Goal: Task Accomplishment & Management: Manage account settings

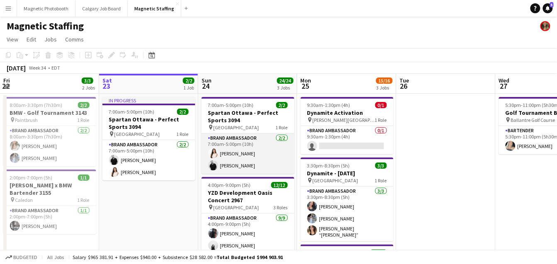
scroll to position [22, 0]
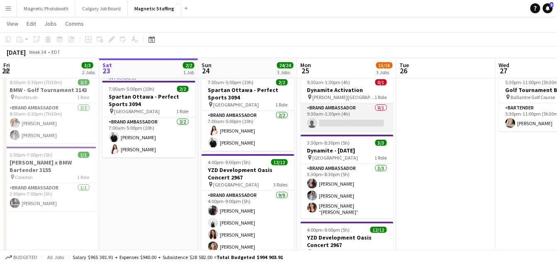
click at [328, 123] on app-card-role "Brand Ambassador 0/1 9:30am-1:30pm (4h) single-neutral-actions" at bounding box center [347, 117] width 93 height 28
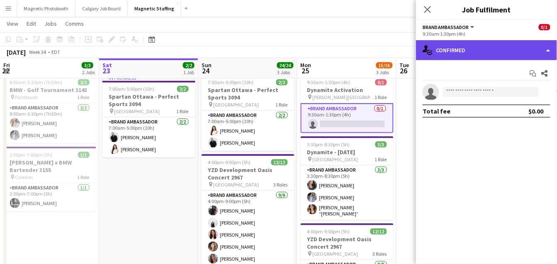
click at [480, 55] on div "single-neutral-actions-check-2 Confirmed" at bounding box center [486, 50] width 141 height 20
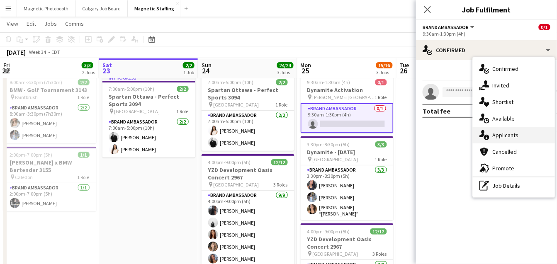
click at [485, 134] on icon "single-neutral-actions-information" at bounding box center [485, 135] width 10 height 10
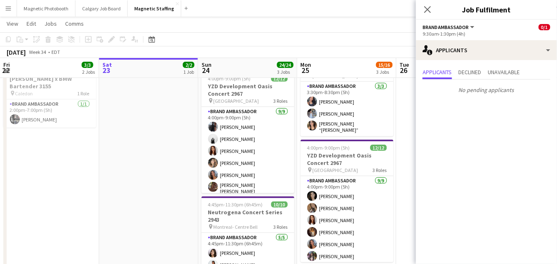
scroll to position [106, 0]
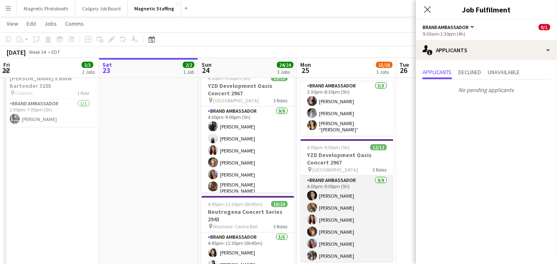
click at [352, 210] on app-card-role "Brand Ambassador 9/9 4:00pm-9:00pm (5h) Katrine Crepaldi erica Musso Luana Cima…" at bounding box center [347, 238] width 93 height 124
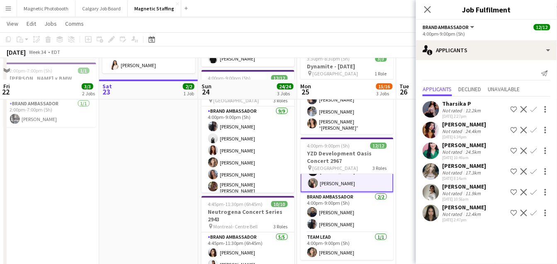
scroll to position [197, 0]
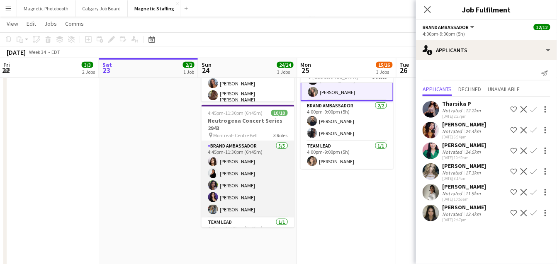
click at [265, 187] on app-card-role "Brand Ambassador 5/5 4:45pm-11:30pm (6h45m) Sharon Azarine Sarah Amoura Emna To…" at bounding box center [248, 179] width 93 height 76
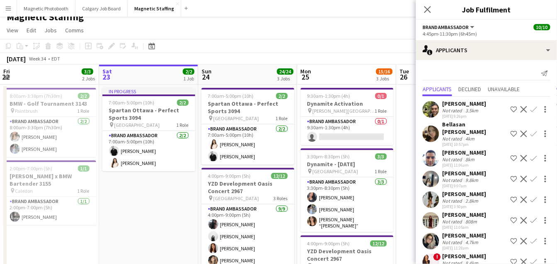
scroll to position [0, 0]
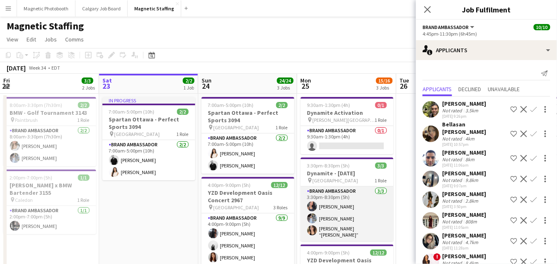
click at [317, 224] on app-card-role "Brand Ambassador 3/3 3:30pm-8:30pm (5h) Richelle Acdal Heather Siemonsen Nicole…" at bounding box center [347, 214] width 93 height 55
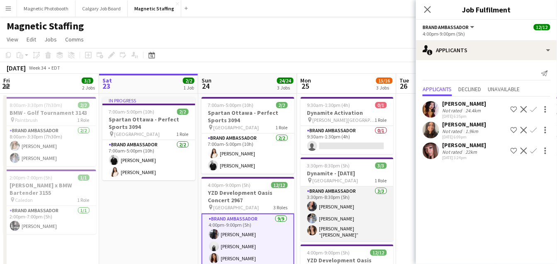
click at [328, 218] on app-card-role "Brand Ambassador 3/3 3:30pm-8:30pm (5h) Richelle Acdal Heather Siemonsen Nicole…" at bounding box center [347, 214] width 93 height 55
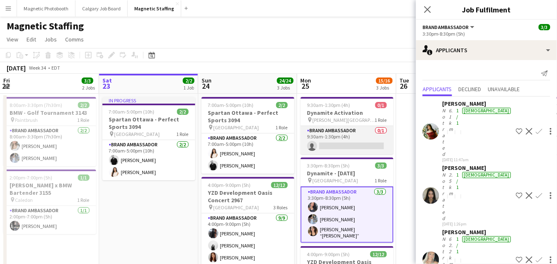
click at [339, 137] on app-card-role "Brand Ambassador 0/1 9:30am-1:30pm (4h) single-neutral-actions" at bounding box center [347, 140] width 93 height 28
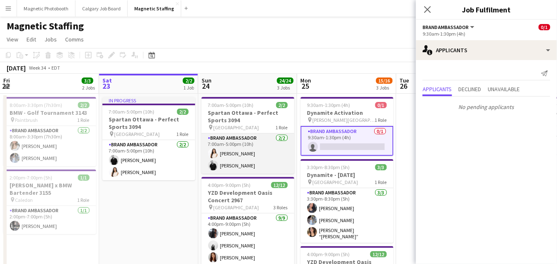
click at [275, 155] on app-card-role "Brand Ambassador 2/2 7:00am-5:00pm (10h) Lisa Bujold jean-philippe roy" at bounding box center [248, 154] width 93 height 40
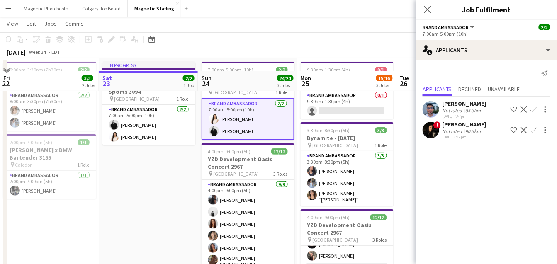
scroll to position [49, 0]
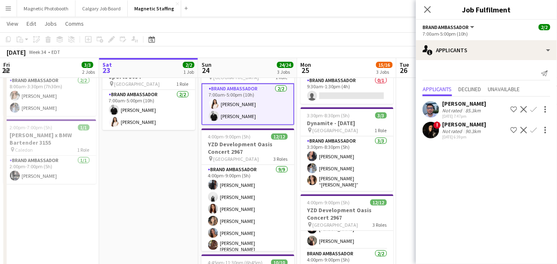
click at [245, 188] on app-card-role "Brand Ambassador 9/9 4:00pm-9:00pm (5h) Cameron Rodgers angel kim Luana Cima Ca…" at bounding box center [248, 228] width 93 height 127
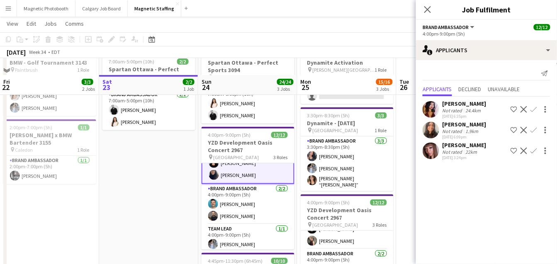
scroll to position [169, 0]
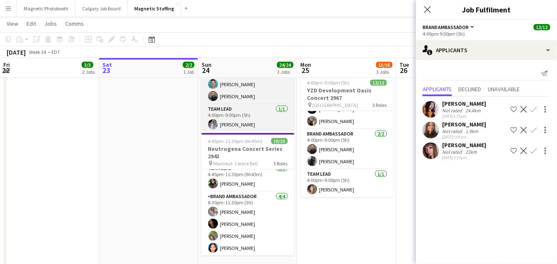
click at [245, 188] on app-card-role "Team Lead 1/1 4:45pm-11:30pm (6h45m) Sophia Zerhboub" at bounding box center [248, 178] width 93 height 28
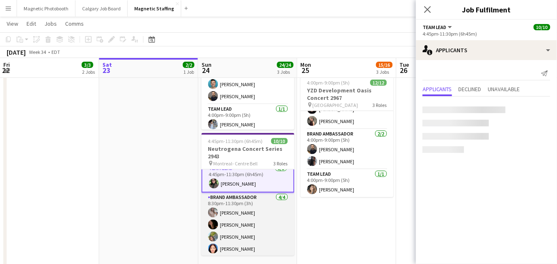
click at [230, 223] on app-card-role "Brand Ambassador 4/4 8:30pm-11:30pm (3h) Vanessa Cabral Sofia Solomita Hiba Man…" at bounding box center [248, 225] width 93 height 64
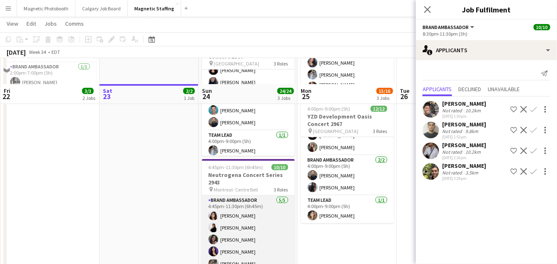
scroll to position [0, 0]
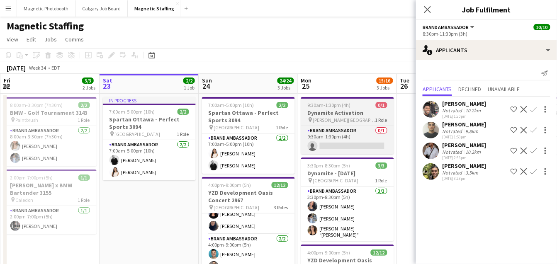
click at [317, 121] on span "[PERSON_NAME][GEOGRAPHIC_DATA]" at bounding box center [344, 120] width 62 height 6
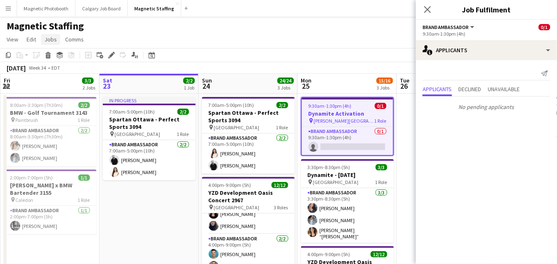
click at [50, 44] on link "Jobs" at bounding box center [50, 39] width 19 height 11
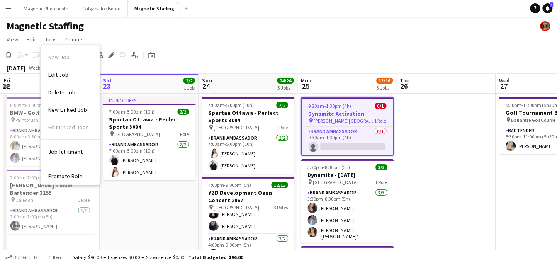
click at [327, 112] on h3 "Dynamite Activation" at bounding box center [347, 113] width 91 height 7
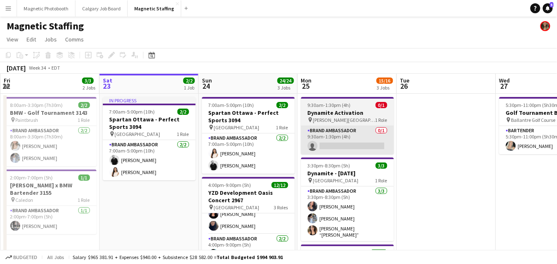
click at [327, 141] on app-card-role "Brand Ambassador 0/1 9:30am-1:30pm (4h) single-neutral-actions" at bounding box center [347, 140] width 93 height 28
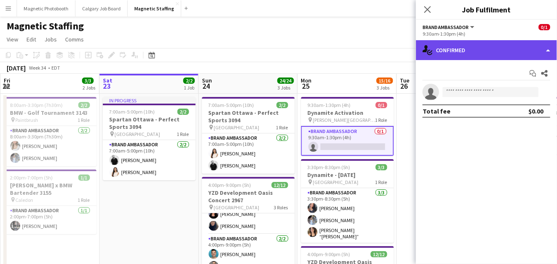
click at [548, 54] on div "single-neutral-actions-check-2 Confirmed" at bounding box center [486, 50] width 141 height 20
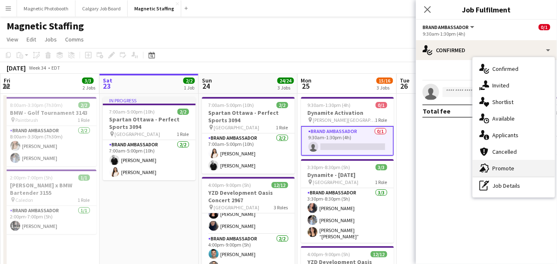
click at [512, 170] on div "advertising-megaphone Promote" at bounding box center [514, 168] width 82 height 17
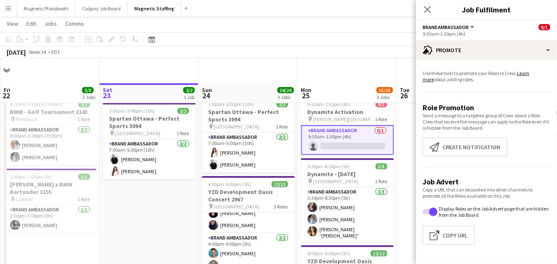
scroll to position [27, 0]
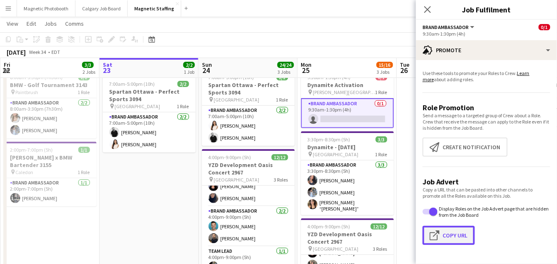
click at [463, 233] on button "Click to copy URL Copy Url" at bounding box center [449, 235] width 52 height 19
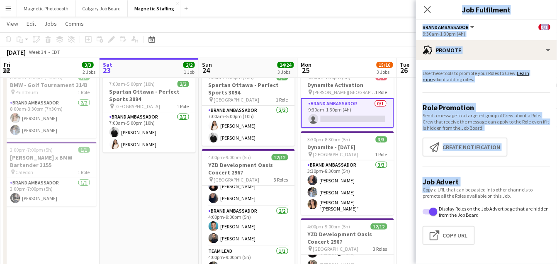
drag, startPoint x: 427, startPoint y: 190, endPoint x: 162, endPoint y: 212, distance: 266.0
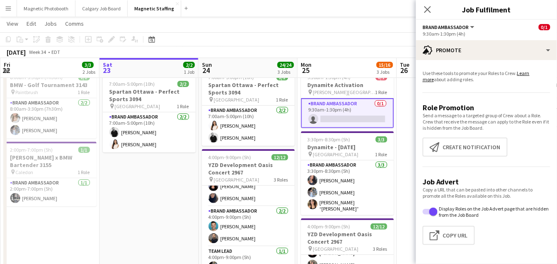
click at [419, 141] on app-promote-tab "Use these tools to promote your Roles to Crew. Learn more about adding roles. R…" at bounding box center [486, 159] width 141 height 185
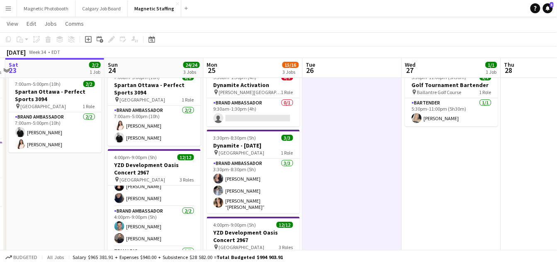
drag, startPoint x: 407, startPoint y: 145, endPoint x: 129, endPoint y: 196, distance: 281.8
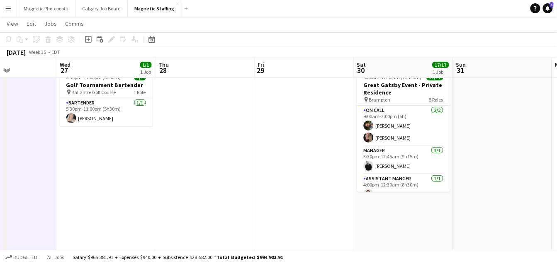
drag, startPoint x: 257, startPoint y: 184, endPoint x: 127, endPoint y: 201, distance: 131.3
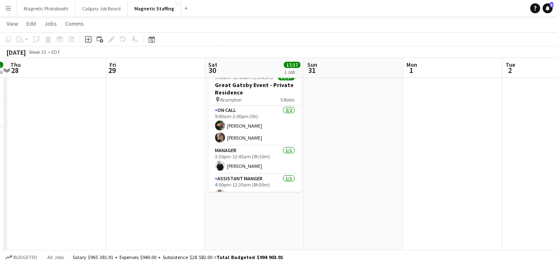
drag, startPoint x: 194, startPoint y: 190, endPoint x: 90, endPoint y: 197, distance: 104.4
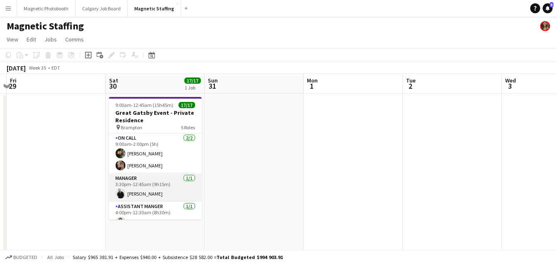
scroll to position [199, 0]
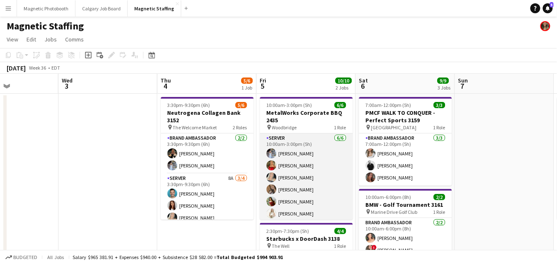
click at [287, 174] on app-card-role "Server 6/6 10:00am-3:00pm (5h) Heather Siemonsen Madi Booth Maija Dekoker erica…" at bounding box center [306, 178] width 93 height 88
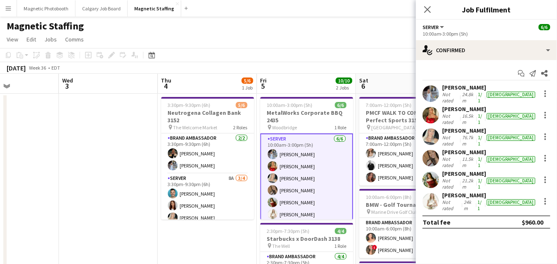
click at [486, 39] on app-options-switcher "Server All roles Server 6/6 10:00am-3:00pm (5h)" at bounding box center [486, 30] width 141 height 20
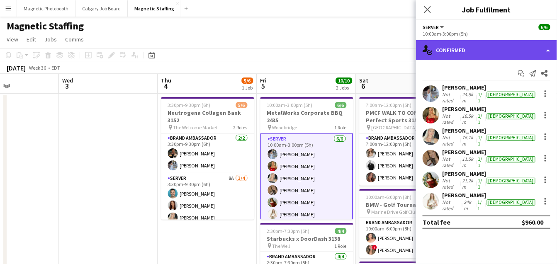
click at [481, 51] on div "single-neutral-actions-check-2 Confirmed" at bounding box center [486, 50] width 141 height 20
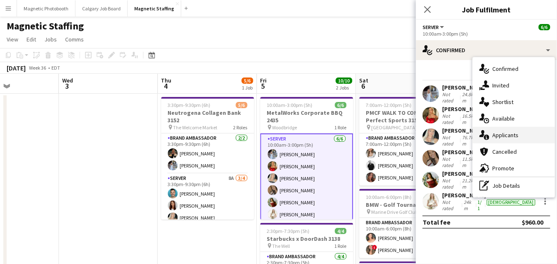
click at [498, 134] on div "single-neutral-actions-information Applicants" at bounding box center [514, 135] width 82 height 17
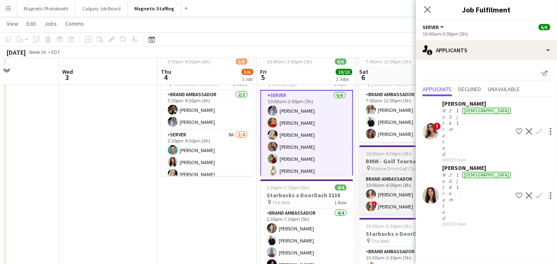
scroll to position [50, 0]
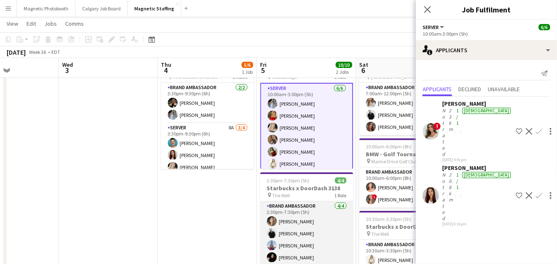
click at [320, 242] on app-card-role "Brand Ambassador 4/4 2:30pm-7:30pm (5h) Cassie Sanchez jean-philippe roy Luccas…" at bounding box center [307, 234] width 93 height 64
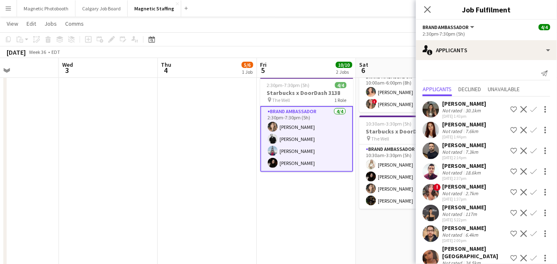
scroll to position [8, 0]
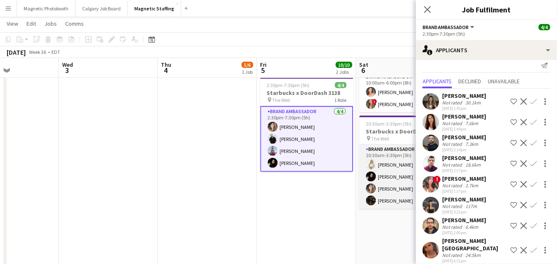
click at [396, 196] on app-card-role "Brand Ambassador 4/4 10:30am-3:30pm (5h) Katryna Klepacki Maria Vasconcellos Ca…" at bounding box center [406, 177] width 93 height 64
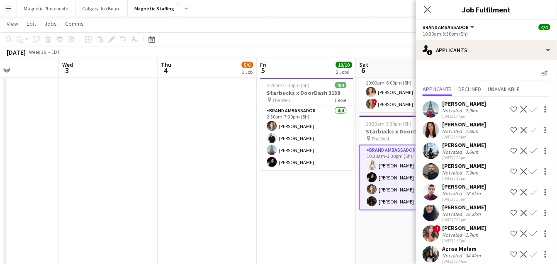
scroll to position [0, 0]
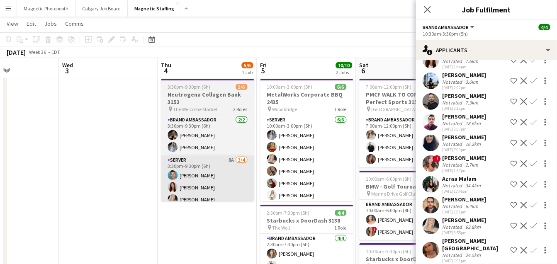
click at [206, 188] on app-card-role "Server 8A 3/4 3:30pm-9:30pm (6h) Harrison Smith Luana Cima Maija Dekoker single…" at bounding box center [207, 188] width 93 height 64
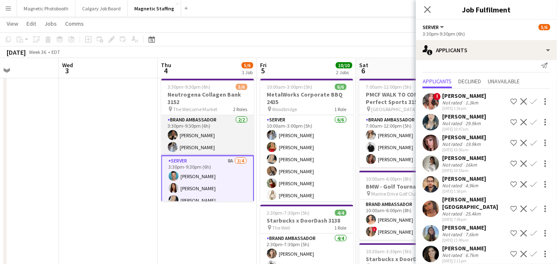
click at [220, 141] on app-card-role "Brand Ambassador 2/2 3:30pm-9:30pm (6h) Miranda Fratton Heather Siemonsen" at bounding box center [207, 135] width 93 height 40
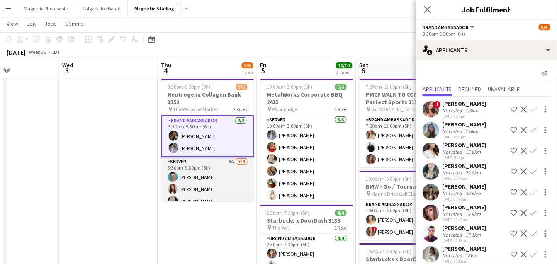
click at [206, 178] on app-card-role "Server 8A 3/4 3:30pm-9:30pm (6h) Harrison Smith Luana Cima Maija Dekoker single…" at bounding box center [207, 189] width 93 height 64
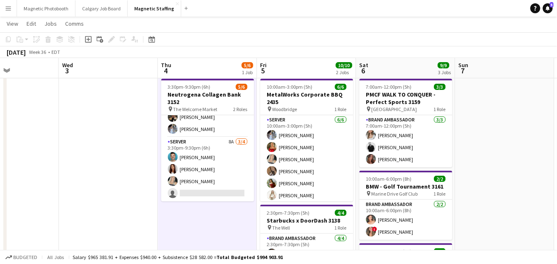
scroll to position [18, 0]
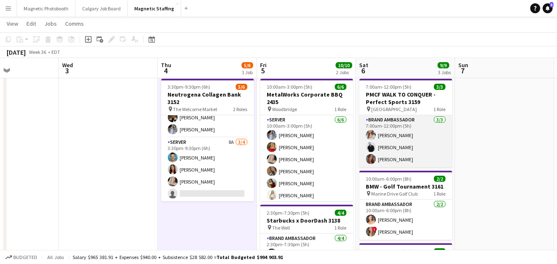
click at [390, 150] on app-card-role "Brand Ambassador 3/3 7:00am-12:00pm (5h) Sabrina McCaskill jean-philippe roy Me…" at bounding box center [406, 141] width 93 height 52
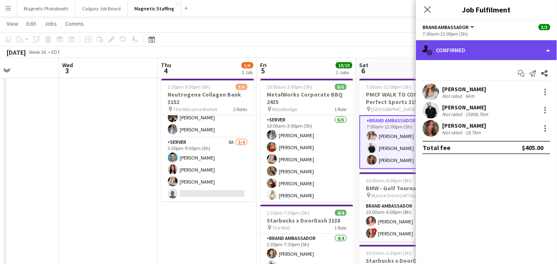
click at [486, 50] on div "single-neutral-actions-check-2 Confirmed" at bounding box center [486, 50] width 141 height 20
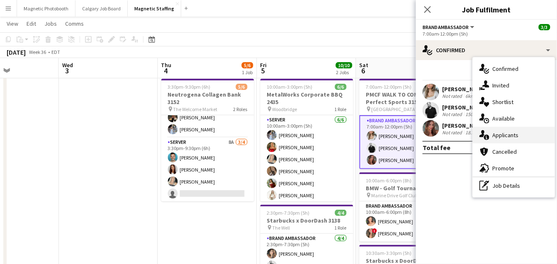
click at [488, 136] on icon at bounding box center [486, 137] width 5 height 5
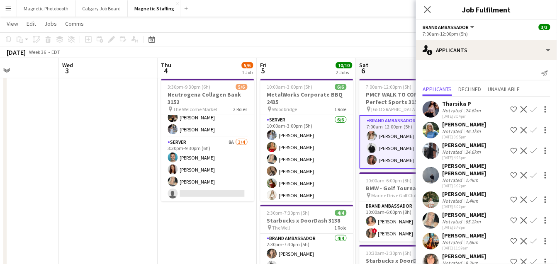
scroll to position [91, 0]
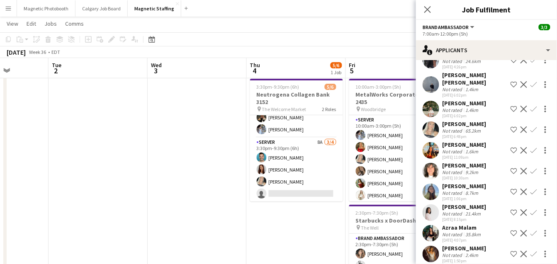
drag, startPoint x: 256, startPoint y: 209, endPoint x: 245, endPoint y: 209, distance: 11.6
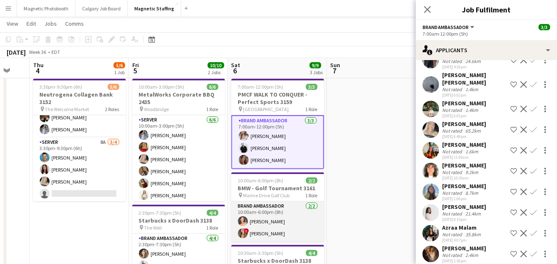
click at [253, 221] on app-card-role "Brand Ambassador 2/2 10:00am-6:00pm (8h) Kara Inzirillo ! Kayla Cho" at bounding box center [278, 222] width 93 height 40
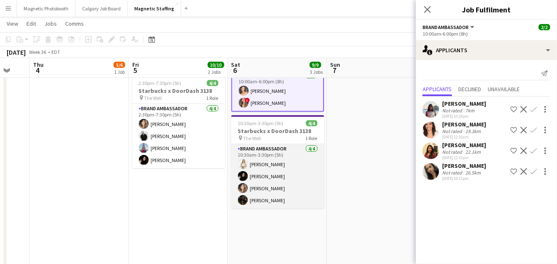
click at [263, 197] on app-card-role "Brand Ambassador 4/4 10:30am-3:30pm (5h) Katryna Klepacki Maria Vasconcellos Ca…" at bounding box center [278, 176] width 93 height 64
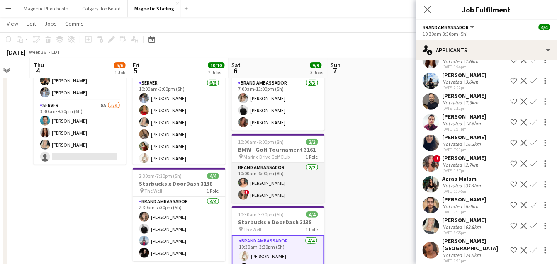
click at [303, 195] on app-card-role "Brand Ambassador 2/2 10:00am-6:00pm (8h) Kara Inzirillo ! Kayla Cho" at bounding box center [278, 183] width 93 height 40
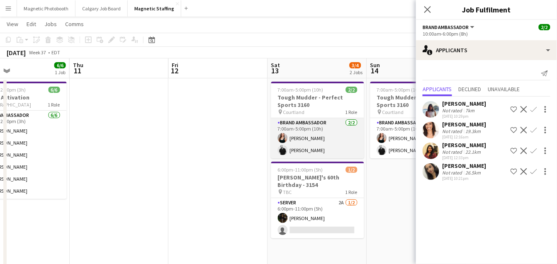
click at [314, 141] on app-card-role "Brand Ambassador 2/2 7:00am-5:00pm (10h) Amy Matyszczuk jean-philippe roy" at bounding box center [317, 138] width 93 height 40
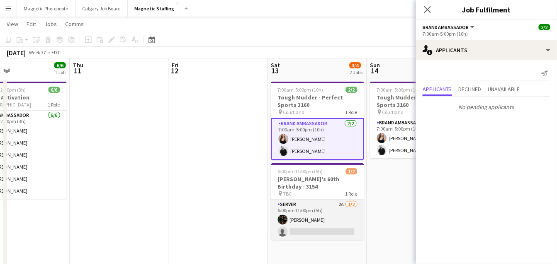
click at [319, 214] on app-card-role "Server 2A 1/2 6:00pm-11:00pm (5h) Hanna Lee single-neutral-actions" at bounding box center [317, 220] width 93 height 40
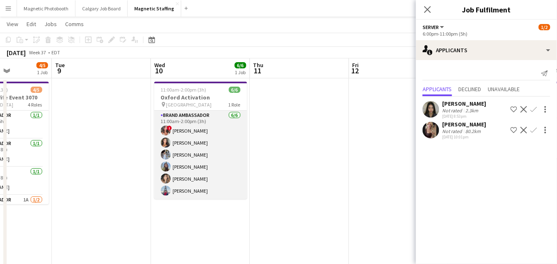
click at [176, 161] on app-card-role "Brand Ambassador 6/6 11:00am-2:00pm (3h) ! Alyssa Curto Katelynn Espinosa Heath…" at bounding box center [200, 155] width 93 height 88
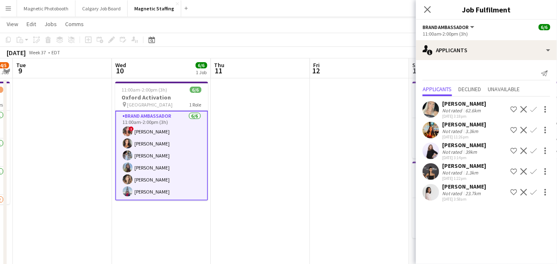
drag, startPoint x: 22, startPoint y: 224, endPoint x: 7, endPoint y: 229, distance: 15.6
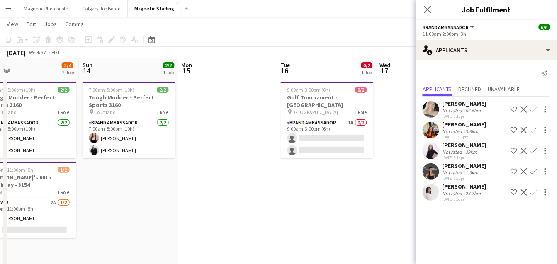
drag, startPoint x: 231, startPoint y: 180, endPoint x: 3, endPoint y: 190, distance: 228.4
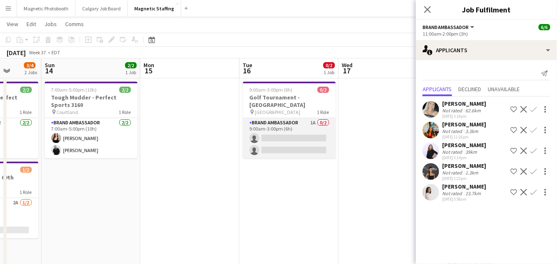
click at [270, 126] on app-card-role "Brand Ambassador 1A 0/2 9:00am-3:00pm (6h) single-neutral-actions single-neutra…" at bounding box center [289, 138] width 93 height 40
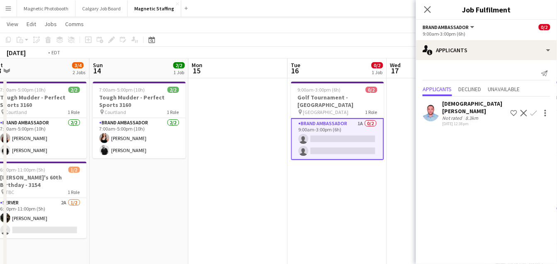
drag, startPoint x: 291, startPoint y: 175, endPoint x: 128, endPoint y: 209, distance: 166.2
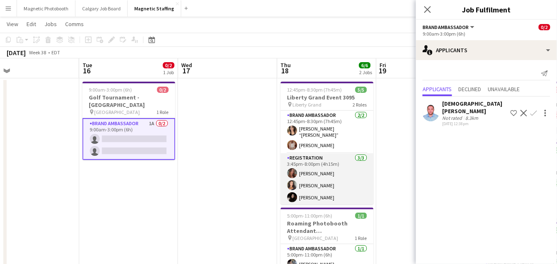
click at [333, 165] on app-card-role "Registration 3/3 3:45pm-8:00pm (4h15m) Meghan Cossmann Katelynn Espinosa Maria …" at bounding box center [327, 180] width 93 height 52
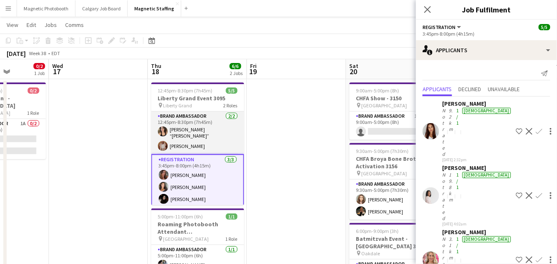
click at [213, 130] on app-card-role "Brand Ambassador 2/2 12:45pm-8:30pm (7h45m) Nicole “NIKKI” Schirrmacher Fady Za…" at bounding box center [197, 133] width 93 height 43
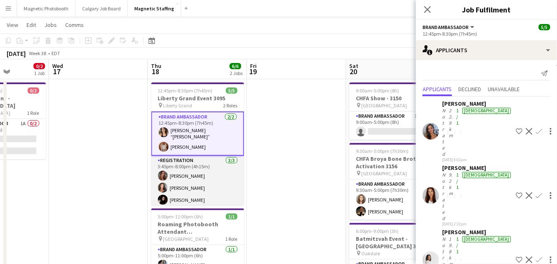
click at [198, 172] on app-card-role "Registration 3/3 3:45pm-8:00pm (4h15m) Meghan Cossmann Katelynn Espinosa Maria …" at bounding box center [197, 182] width 93 height 52
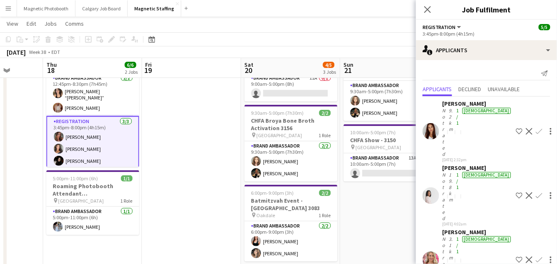
drag, startPoint x: 196, startPoint y: 188, endPoint x: 118, endPoint y: 206, distance: 80.2
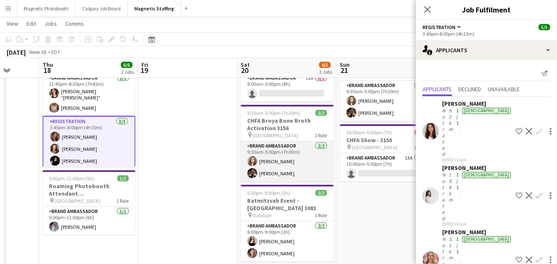
click at [287, 168] on app-card-role "Brand Ambassador 2/2 9:30am-5:00pm (7h30m) Sabrina Couture Miranda Fratton" at bounding box center [287, 161] width 93 height 40
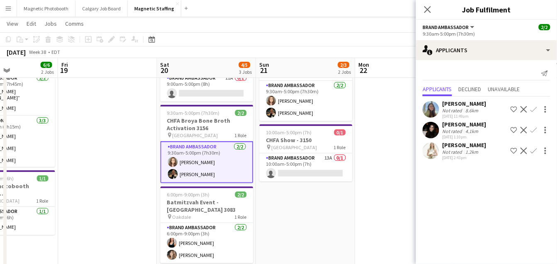
drag, startPoint x: 345, startPoint y: 167, endPoint x: 264, endPoint y: 168, distance: 81.3
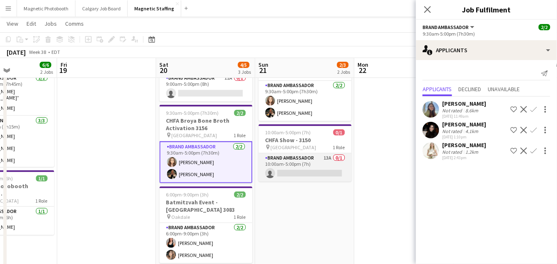
click at [315, 164] on app-card-role "Brand Ambassador 13A 0/1 10:00am-5:00pm (7h) single-neutral-actions" at bounding box center [305, 168] width 93 height 28
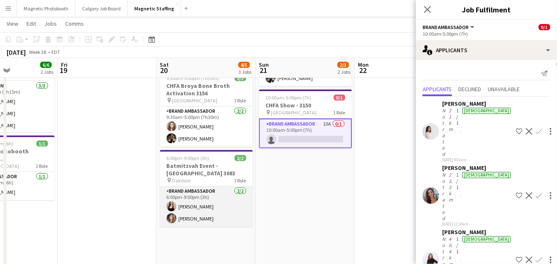
click at [227, 216] on app-card-role "Brand Ambassador 2/2 6:00pm-9:00pm (3h) Amy Matyszczuk Cassie Sanchez" at bounding box center [206, 207] width 93 height 40
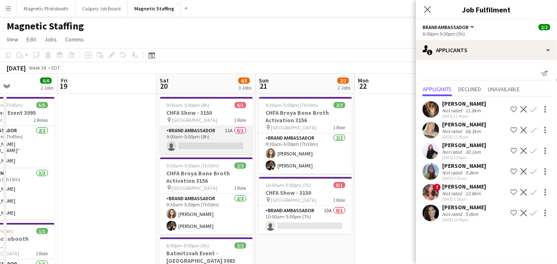
click at [229, 138] on app-card-role "Brand Ambassador 11A 0/1 9:00am-5:00pm (8h) single-neutral-actions" at bounding box center [206, 140] width 93 height 28
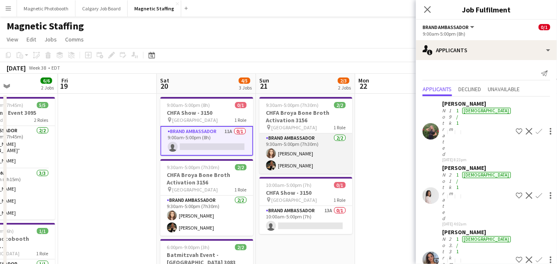
click at [296, 151] on app-card-role "Brand Ambassador 2/2 9:30am-5:00pm (7h30m) Sabrina Couture Miranda Fratton" at bounding box center [306, 154] width 93 height 40
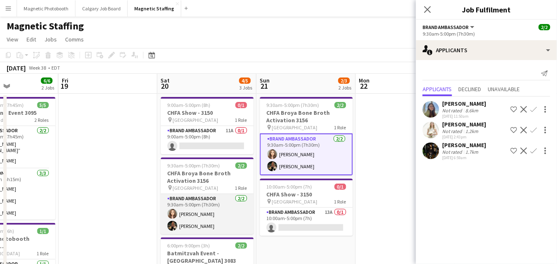
click at [220, 205] on app-card-role "Brand Ambassador 2/2 9:30am-5:00pm (7h30m) Sabrina Couture Miranda Fratton" at bounding box center [207, 214] width 93 height 40
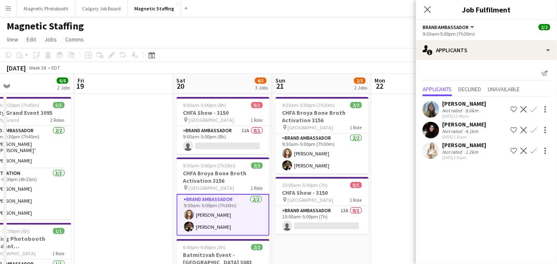
drag, startPoint x: 323, startPoint y: 180, endPoint x: 19, endPoint y: 220, distance: 306.7
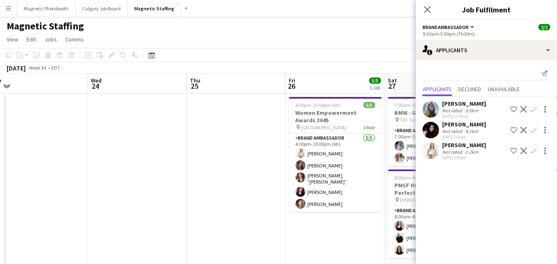
drag, startPoint x: 79, startPoint y: 212, endPoint x: 3, endPoint y: 230, distance: 78.2
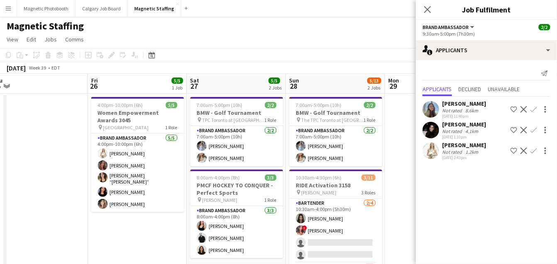
drag, startPoint x: 238, startPoint y: 190, endPoint x: 33, endPoint y: 216, distance: 206.3
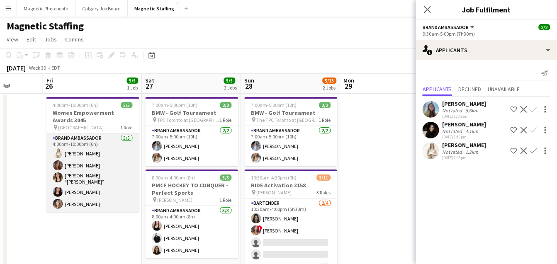
click at [98, 193] on app-card-role "Brand Ambassador 5/5 4:00pm-10:00pm (6h) Katryna Klepacki Meghan Cossmann Nicol…" at bounding box center [92, 173] width 93 height 79
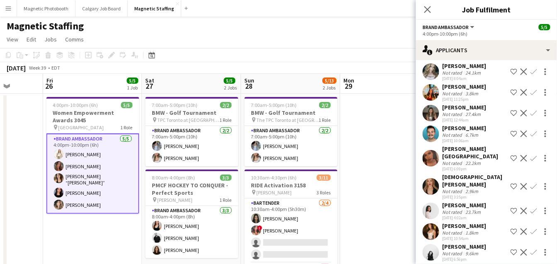
scroll to position [464, 0]
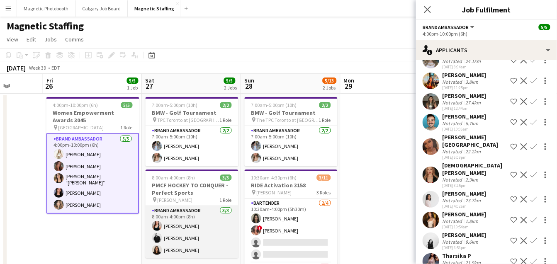
click at [211, 242] on app-card-role "Brand Ambassador 3/3 8:00am-4:00pm (8h) Amy Matyszczuk jean-philippe roy Katari…" at bounding box center [192, 232] width 93 height 52
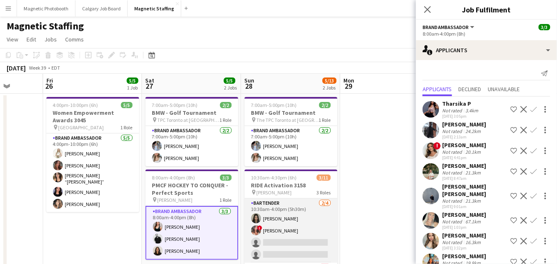
click at [304, 231] on app-card-role "Bartender 2/4 10:30am-4:00pm (5h30m) Mia Truong ! Alyssa Curto single-neutral-a…" at bounding box center [291, 231] width 93 height 64
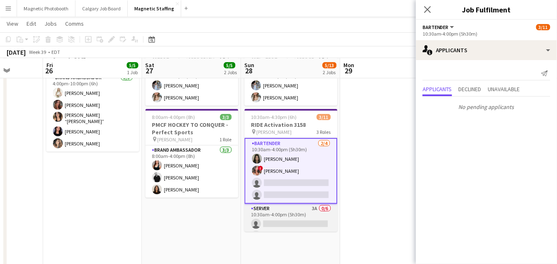
click at [288, 213] on app-card-role "Server 3A 0/6 10:30am-4:00pm (5h30m) single-neutral-actions single-neutral-acti…" at bounding box center [291, 248] width 93 height 88
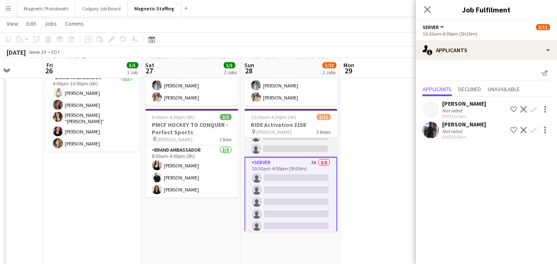
scroll to position [88, 0]
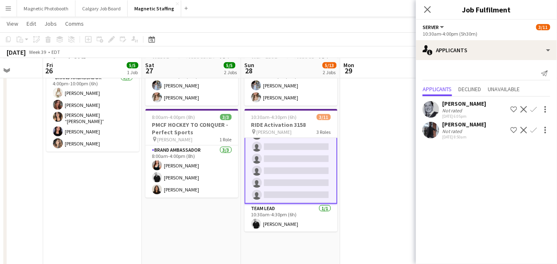
click at [434, 105] on app-user-avatar at bounding box center [431, 109] width 17 height 17
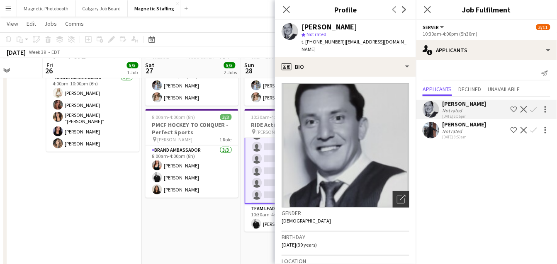
click at [400, 195] on icon "Open photos pop-in" at bounding box center [401, 199] width 9 height 9
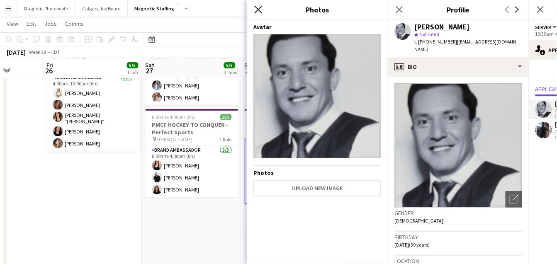
click at [259, 7] on icon "Close pop-in" at bounding box center [258, 9] width 8 height 8
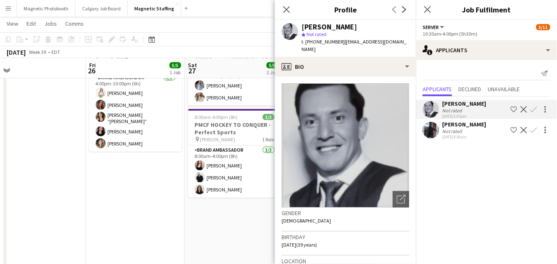
drag, startPoint x: 267, startPoint y: 166, endPoint x: 197, endPoint y: 166, distance: 69.3
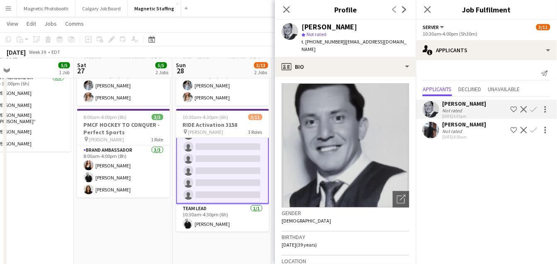
scroll to position [0, 0]
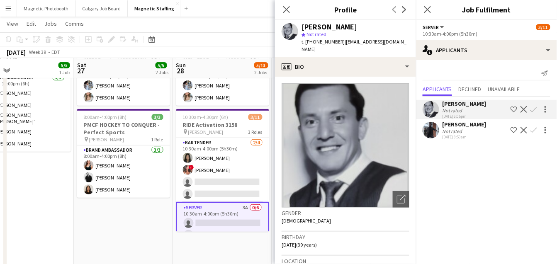
click at [534, 110] on app-icon "Confirm" at bounding box center [534, 109] width 7 height 7
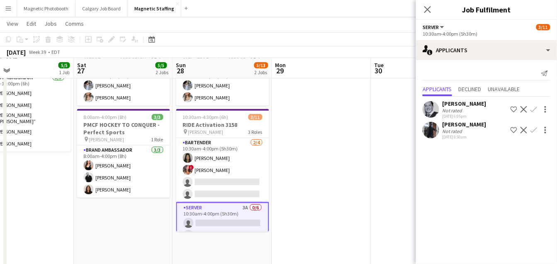
click at [534, 111] on app-icon "Confirm" at bounding box center [534, 109] width 7 height 7
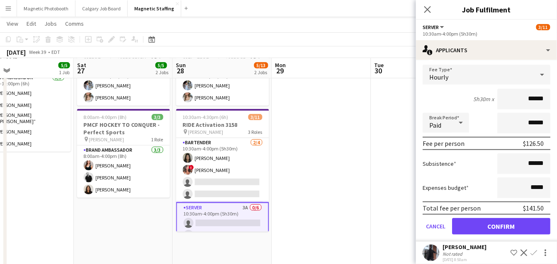
scroll to position [71, 0]
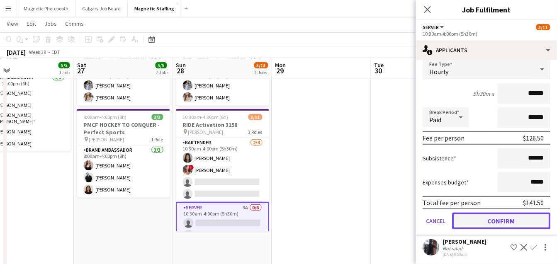
click at [472, 220] on button "Confirm" at bounding box center [501, 221] width 98 height 17
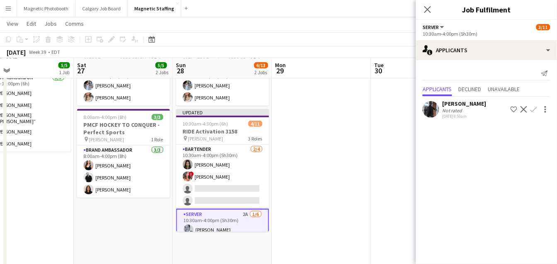
scroll to position [0, 0]
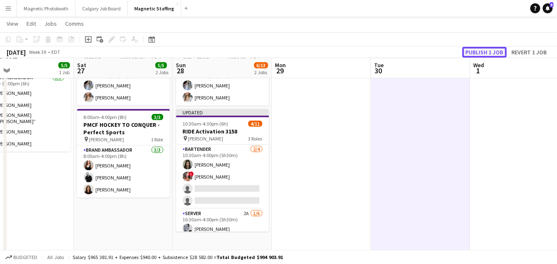
click at [494, 55] on button "Publish 1 job" at bounding box center [485, 52] width 44 height 11
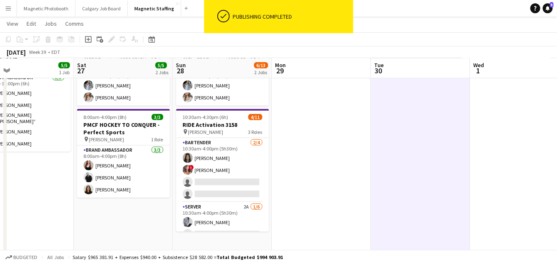
click at [236, 166] on app-card-role "Bartender 2/4 10:30am-4:00pm (5h30m) Mia Truong ! Alyssa Curto single-neutral-a…" at bounding box center [222, 170] width 93 height 64
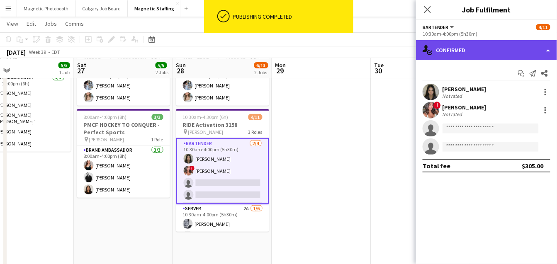
click at [480, 47] on div "single-neutral-actions-check-2 Confirmed" at bounding box center [486, 50] width 141 height 20
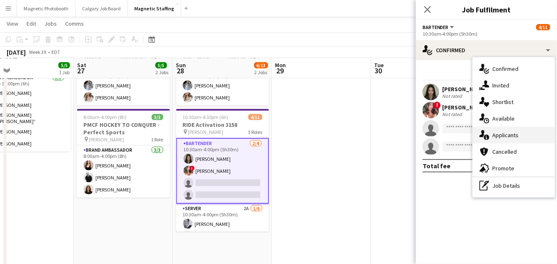
click at [490, 142] on div "single-neutral-actions-information Applicants" at bounding box center [514, 135] width 82 height 17
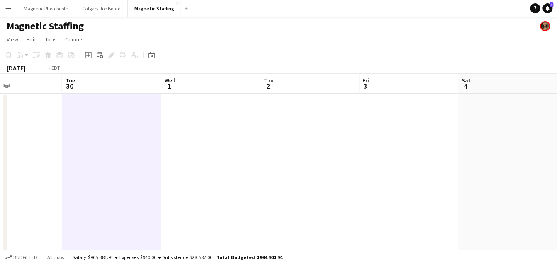
scroll to position [0, 260]
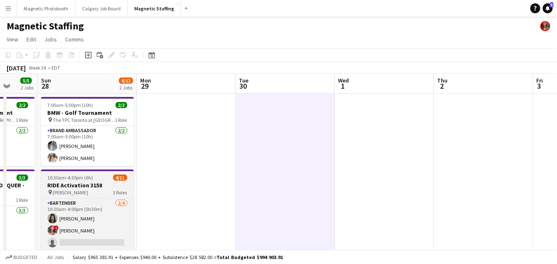
click at [84, 184] on h3 "RIDE Activation 3158" at bounding box center [87, 185] width 93 height 7
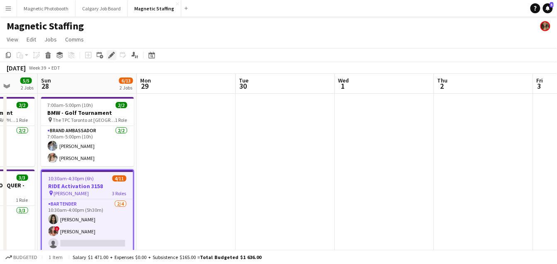
click at [113, 54] on icon "Edit" at bounding box center [111, 55] width 7 height 7
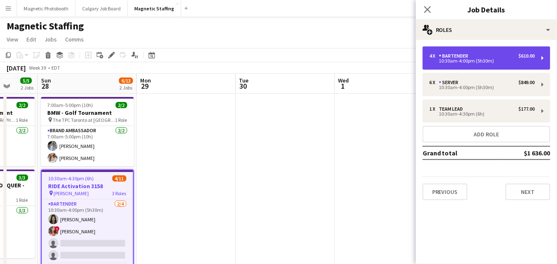
click at [451, 55] on div "Bartender" at bounding box center [455, 56] width 33 height 6
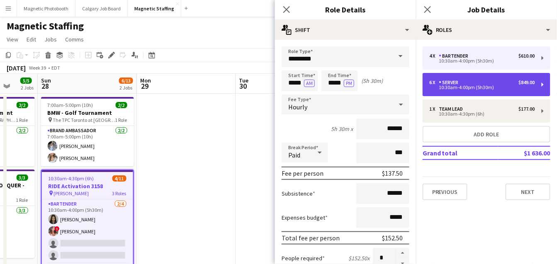
click at [472, 83] on div "6 x Server $849.00" at bounding box center [482, 83] width 106 height 6
type input "******"
type input "*"
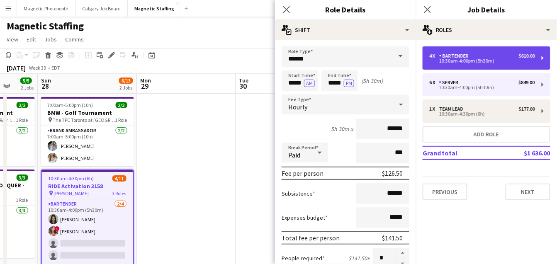
click at [454, 63] on div "10:30am-4:00pm (5h30m)" at bounding box center [482, 61] width 106 height 4
type input "*********"
type input "******"
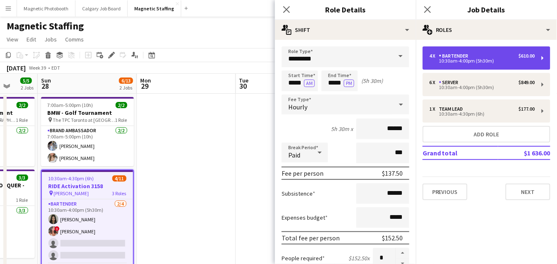
type input "*"
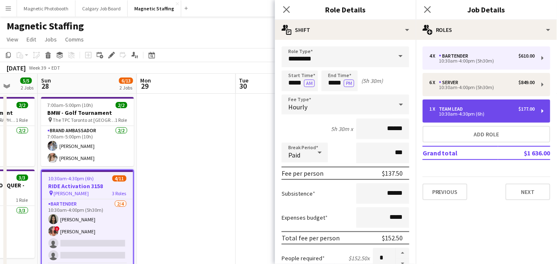
click at [433, 119] on div "1 x Team Lead $177.00 10:30am-4:30pm (6h)" at bounding box center [487, 111] width 128 height 23
type input "*********"
type input "*****"
type input "******"
type input "*"
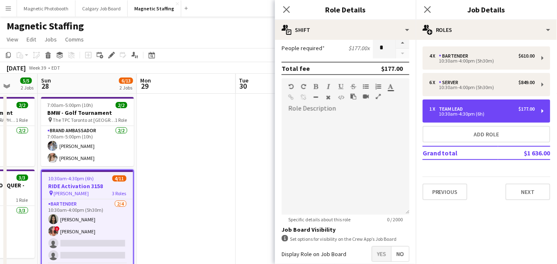
scroll to position [253, 0]
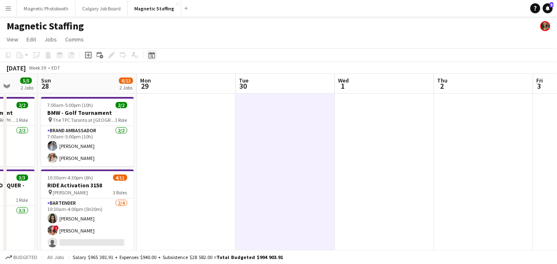
click at [153, 56] on icon "Date picker" at bounding box center [152, 55] width 7 height 7
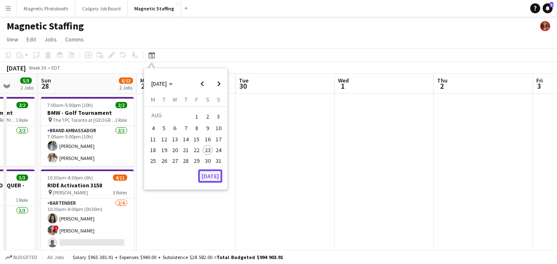
click at [212, 177] on button "[DATE]" at bounding box center [210, 176] width 24 height 13
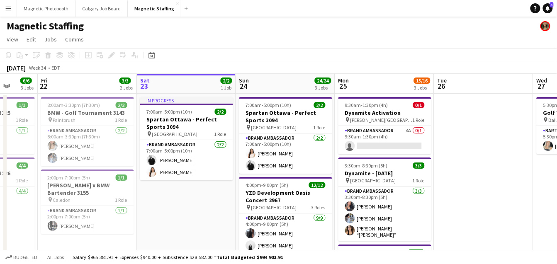
scroll to position [0, 285]
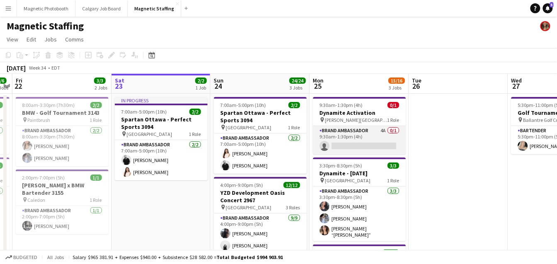
click at [341, 144] on app-card-role "Brand Ambassador 4A 0/1 9:30am-1:30pm (4h) single-neutral-actions" at bounding box center [359, 140] width 93 height 28
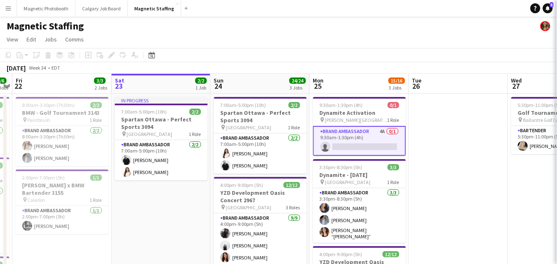
scroll to position [0, 285]
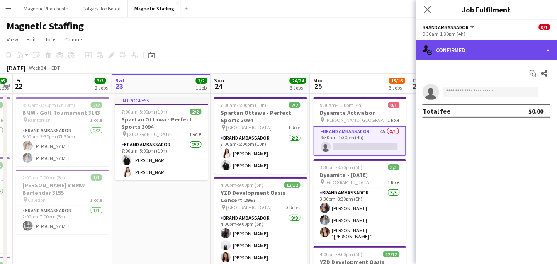
click at [477, 56] on div "single-neutral-actions-check-2 Confirmed" at bounding box center [486, 50] width 141 height 20
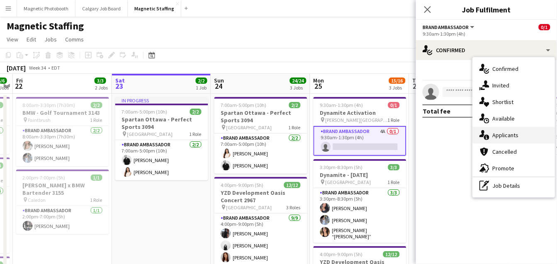
click at [491, 135] on div "single-neutral-actions-information Applicants" at bounding box center [514, 135] width 82 height 17
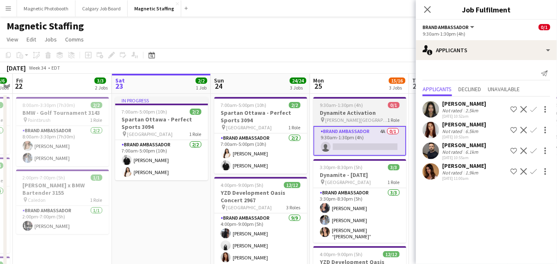
click at [353, 115] on h3 "Dynamite Activation" at bounding box center [360, 112] width 93 height 7
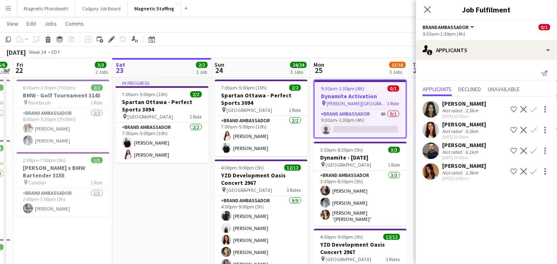
scroll to position [15, 0]
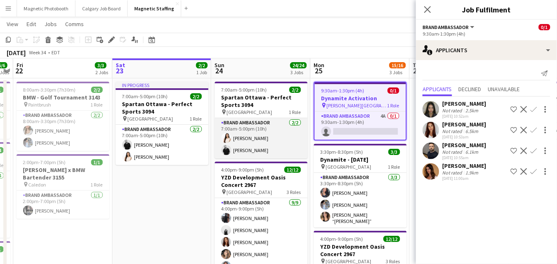
click at [236, 151] on app-card-role "Brand Ambassador 2/2 7:00am-5:00pm (10h) Lisa Bujold jean-philippe roy" at bounding box center [261, 138] width 93 height 40
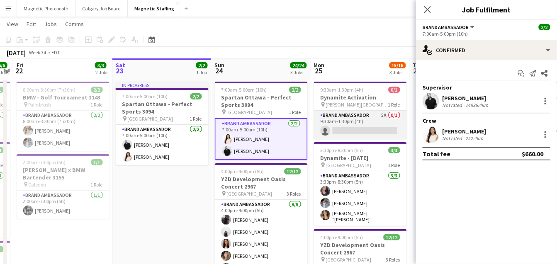
click at [345, 133] on app-card-role "Brand Ambassador 5A 0/1 9:30am-1:30pm (4h) single-neutral-actions" at bounding box center [360, 125] width 93 height 28
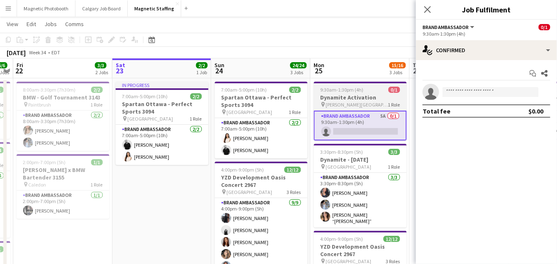
click at [352, 106] on span "[PERSON_NAME][GEOGRAPHIC_DATA]" at bounding box center [357, 105] width 62 height 6
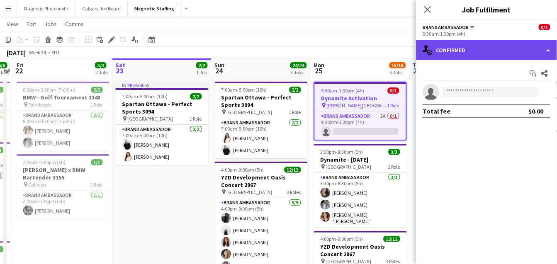
click at [463, 55] on div "single-neutral-actions-check-2 Confirmed" at bounding box center [486, 50] width 141 height 20
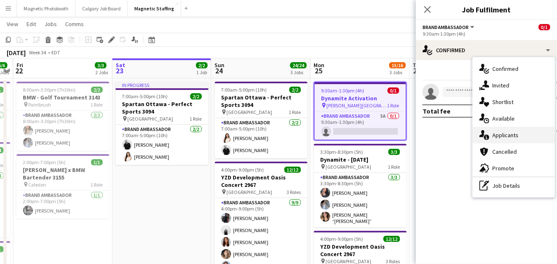
click at [485, 131] on icon "single-neutral-actions-information" at bounding box center [485, 135] width 10 height 10
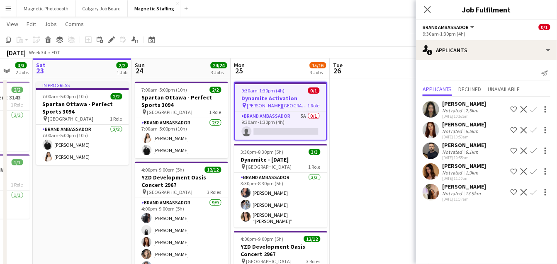
scroll to position [0, 292]
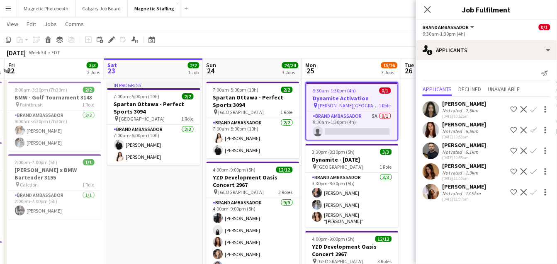
drag, startPoint x: 370, startPoint y: 149, endPoint x: 262, endPoint y: 158, distance: 109.1
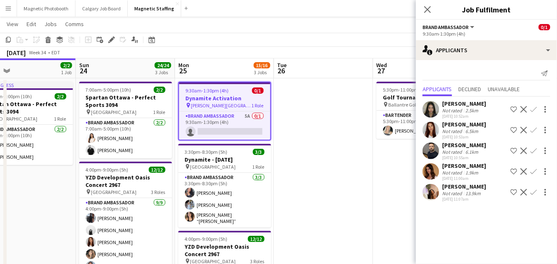
drag, startPoint x: 332, startPoint y: 167, endPoint x: 404, endPoint y: 127, distance: 82.1
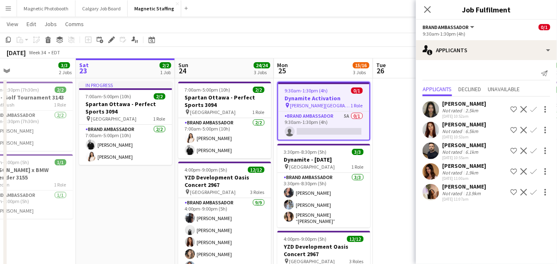
scroll to position [0, 221]
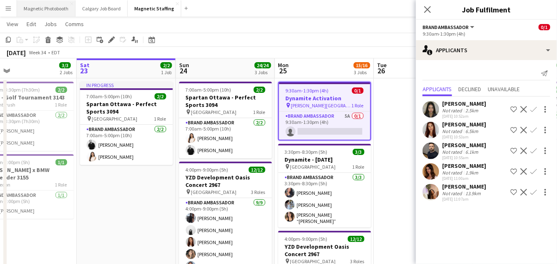
click at [45, 7] on button "Magnetic Photobooth Close" at bounding box center [46, 8] width 58 height 16
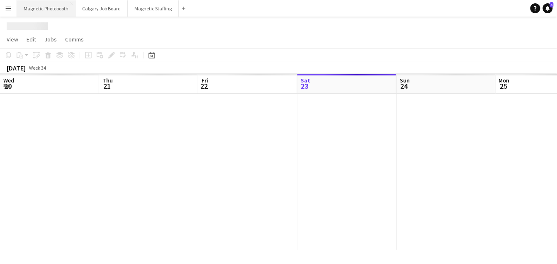
scroll to position [0, 198]
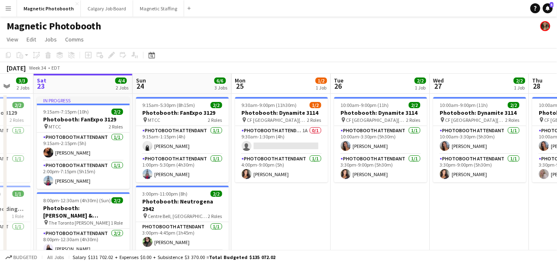
drag, startPoint x: 364, startPoint y: 193, endPoint x: 244, endPoint y: 207, distance: 120.3
click at [246, 207] on app-calendar-viewport "Wed 20 2/2 2 Jobs Thu 21 4/4 3 Jobs Fri 22 3/3 2 Jobs Sat 23 4/4 2 Jobs Sun 24 …" at bounding box center [278, 229] width 557 height 311
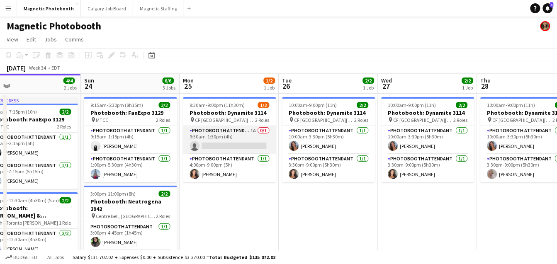
click at [218, 141] on app-card-role "Photobooth Attendant 1A 0/1 9:30am-1:30pm (4h) single-neutral-actions" at bounding box center [229, 140] width 93 height 28
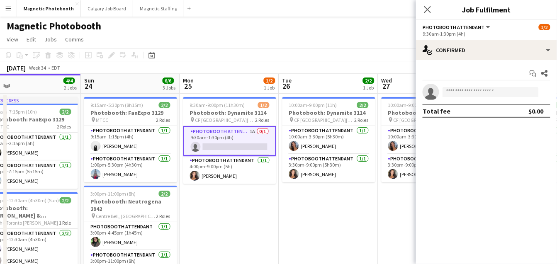
click at [481, 38] on app-options-switcher "Photobooth Attendant All roles Photobooth Attendant 1/2 9:30am-1:30pm (4h)" at bounding box center [486, 30] width 141 height 20
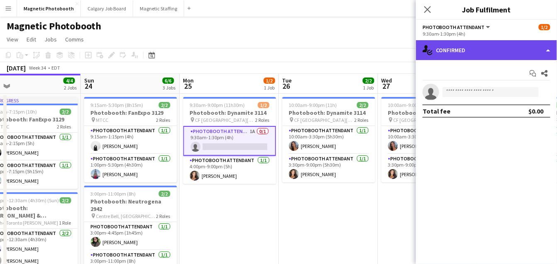
click at [480, 53] on div "single-neutral-actions-check-2 Confirmed" at bounding box center [486, 50] width 141 height 20
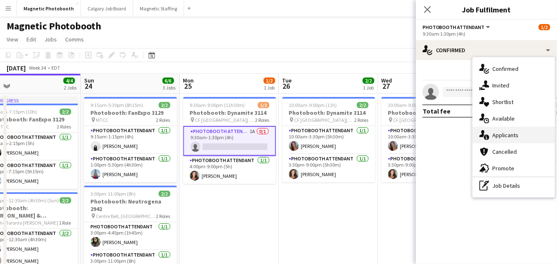
click at [503, 138] on div "single-neutral-actions-information Applicants" at bounding box center [514, 135] width 82 height 17
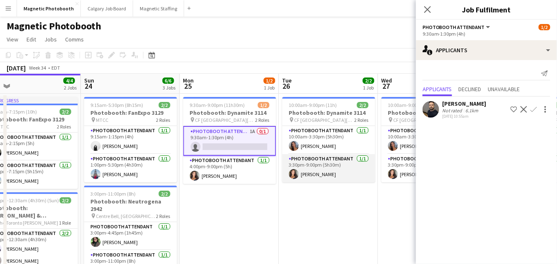
click at [347, 173] on app-card-role "Photobooth Attendant [DATE] 3:30pm-9:00pm (5h30m) [PERSON_NAME]" at bounding box center [329, 168] width 93 height 28
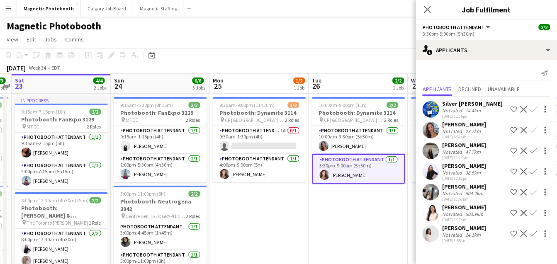
drag, startPoint x: 344, startPoint y: 173, endPoint x: 173, endPoint y: 190, distance: 171.4
click at [174, 189] on app-calendar-viewport "Wed 20 2/2 2 Jobs Thu 21 4/4 3 Jobs Fri 22 3/3 2 Jobs Sat 23 4/4 2 Jobs Sun 24 …" at bounding box center [278, 229] width 557 height 311
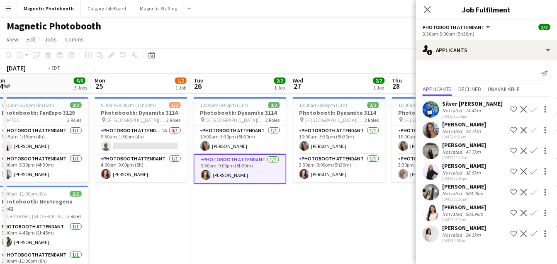
drag, startPoint x: 317, startPoint y: 187, endPoint x: 166, endPoint y: 187, distance: 150.6
click at [168, 187] on app-calendar-viewport "Fri 22 3/3 2 Jobs Sat 23 4/4 2 Jobs Sun 24 6/6 3 Jobs Mon 25 1/2 1 Job Tue 26 2…" at bounding box center [278, 229] width 557 height 311
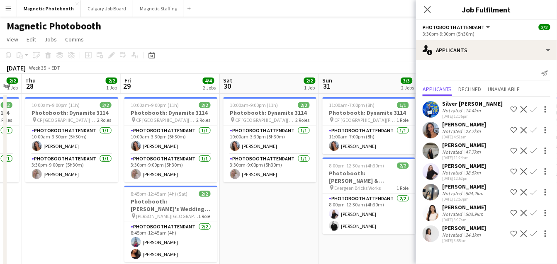
scroll to position [0, 276]
drag, startPoint x: 290, startPoint y: 171, endPoint x: 154, endPoint y: 187, distance: 137.1
click at [154, 188] on app-calendar-viewport "Mon 25 1/2 1 Job Tue 26 2/2 1 Job Wed 27 2/2 1 Job Thu 28 2/2 1 Job Fri 29 4/4 …" at bounding box center [278, 249] width 557 height 351
click at [151, 9] on button "Magnetic Staffing Close" at bounding box center [158, 8] width 51 height 16
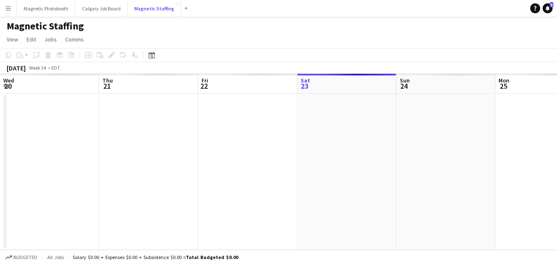
scroll to position [0, 198]
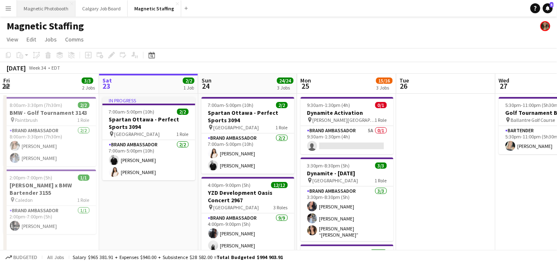
click at [49, 15] on button "Magnetic Photobooth Close" at bounding box center [46, 8] width 58 height 16
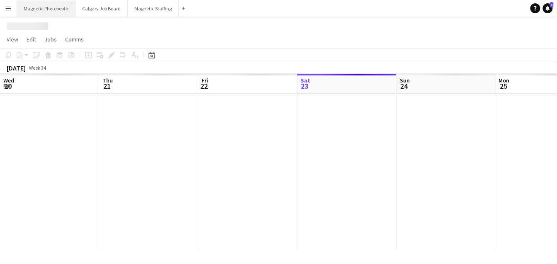
scroll to position [0, 198]
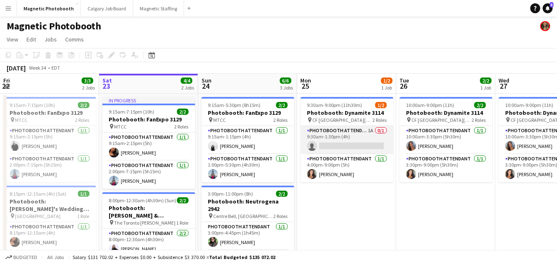
click at [333, 148] on app-card-role "Photobooth Attendant 1A 0/1 9:30am-1:30pm (4h) single-neutral-actions" at bounding box center [347, 140] width 93 height 28
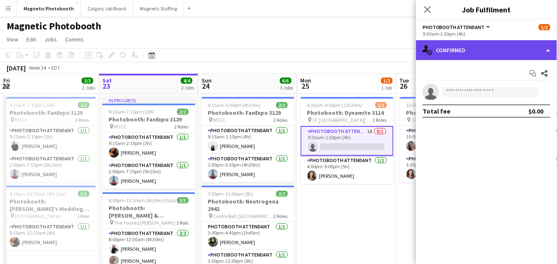
click at [491, 49] on div "single-neutral-actions-check-2 Confirmed" at bounding box center [486, 50] width 141 height 20
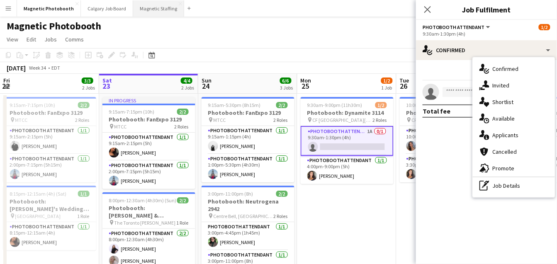
click at [144, 7] on button "Magnetic Staffing Close" at bounding box center [158, 8] width 51 height 16
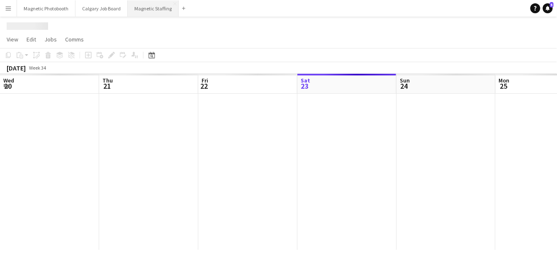
scroll to position [0, 198]
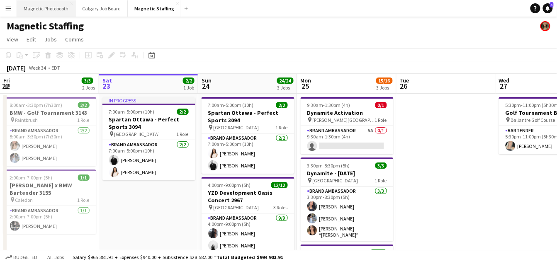
click at [62, 12] on button "Magnetic Photobooth Close" at bounding box center [46, 8] width 58 height 16
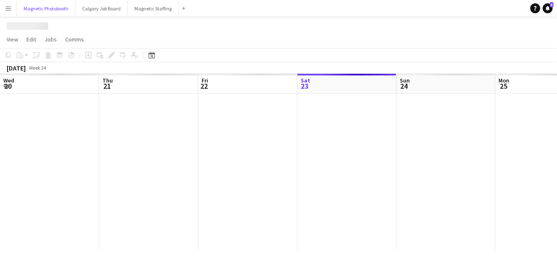
scroll to position [0, 198]
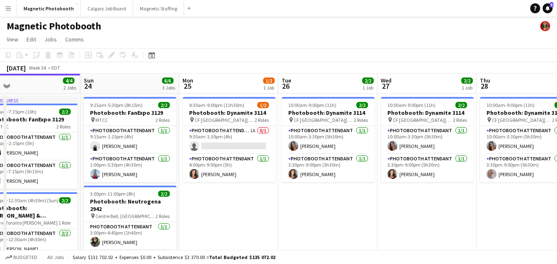
drag, startPoint x: 336, startPoint y: 139, endPoint x: 121, endPoint y: 155, distance: 216.0
click at [121, 155] on app-calendar-viewport "Wed 20 2/2 2 Jobs Thu 21 4/4 3 Jobs Fri 22 3/3 2 Jobs Sat 23 4/4 2 Jobs Sun 24 …" at bounding box center [278, 229] width 557 height 311
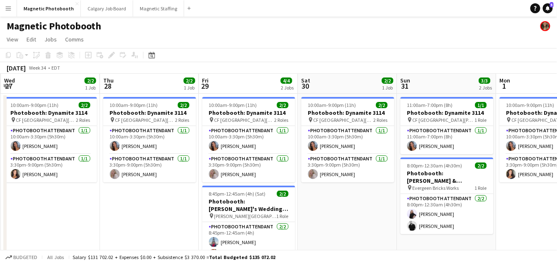
scroll to position [0, 297]
drag, startPoint x: 371, startPoint y: 161, endPoint x: 94, endPoint y: 168, distance: 277.2
click at [94, 168] on app-calendar-viewport "Sun 24 6/6 3 Jobs Mon 25 1/2 1 Job Tue 26 2/2 1 Job Wed 27 2/2 1 Job Thu 28 2/2…" at bounding box center [278, 229] width 557 height 311
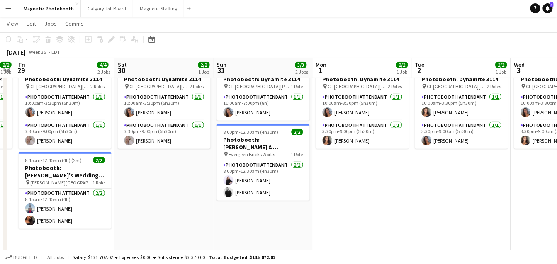
scroll to position [0, 283]
drag, startPoint x: 356, startPoint y: 174, endPoint x: 172, endPoint y: 173, distance: 184.2
click at [172, 174] on app-calendar-viewport "Tue 26 2/2 1 Job Wed 27 2/2 1 Job Thu 28 2/2 1 Job Fri 29 4/4 2 Jobs Sat 30 2/2…" at bounding box center [278, 196] width 557 height 392
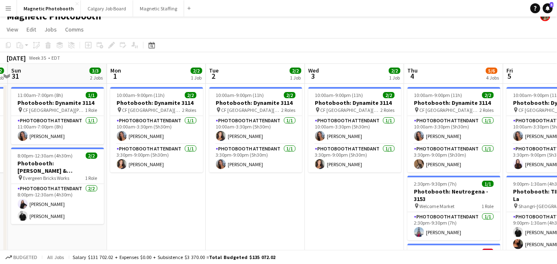
scroll to position [0, 290]
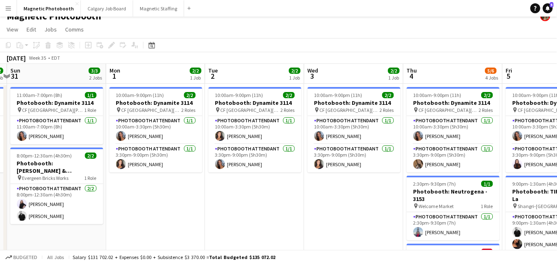
drag, startPoint x: 384, startPoint y: 163, endPoint x: 178, endPoint y: 180, distance: 206.5
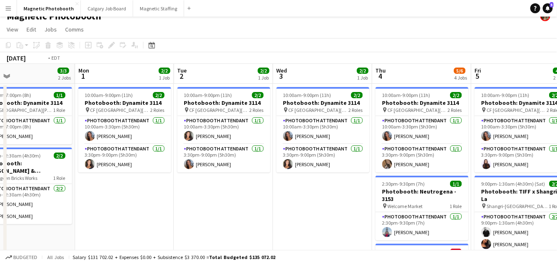
scroll to position [0, 332]
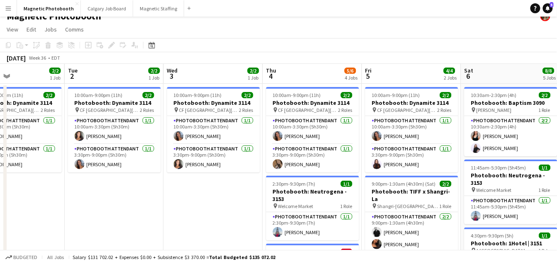
drag, startPoint x: 321, startPoint y: 168, endPoint x: 190, endPoint y: 181, distance: 131.3
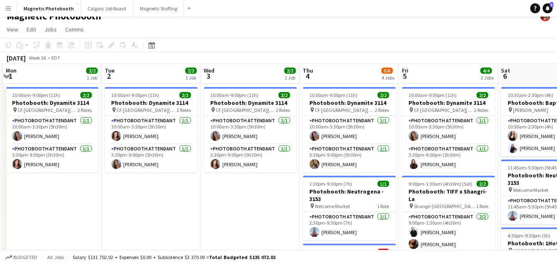
scroll to position [0, 365]
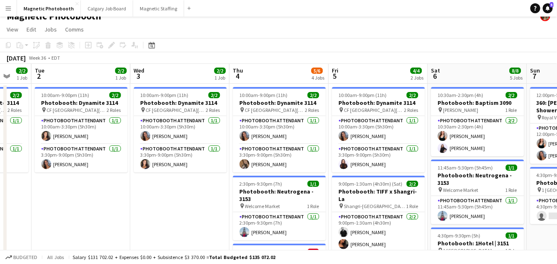
drag, startPoint x: 376, startPoint y: 173, endPoint x: 241, endPoint y: 173, distance: 134.4
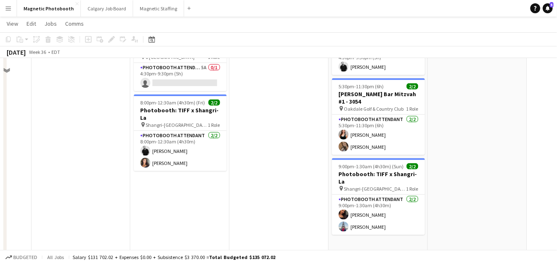
scroll to position [0, 0]
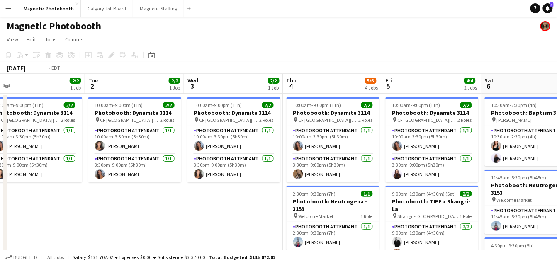
drag, startPoint x: 117, startPoint y: 152, endPoint x: 461, endPoint y: 139, distance: 344.6
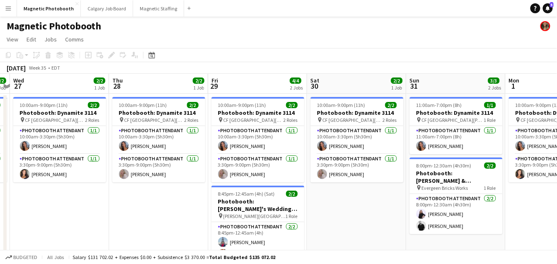
drag, startPoint x: 187, startPoint y: 174, endPoint x: 444, endPoint y: 166, distance: 257.4
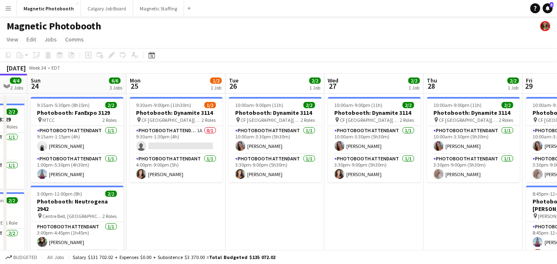
scroll to position [0, 166]
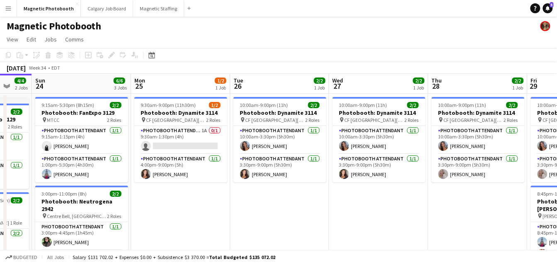
drag, startPoint x: 110, startPoint y: 172, endPoint x: 427, endPoint y: 132, distance: 319.0
click at [151, 143] on app-card-role "Photobooth Attendant 1A 0/1 9:30am-1:30pm (4h) single-neutral-actions" at bounding box center [180, 140] width 93 height 28
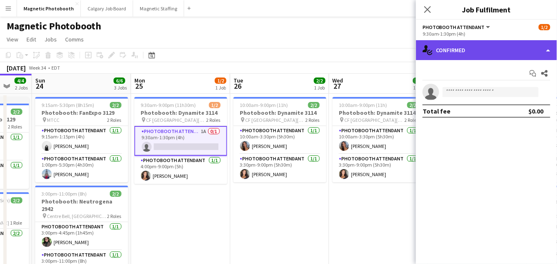
click at [490, 50] on div "single-neutral-actions-check-2 Confirmed" at bounding box center [486, 50] width 141 height 20
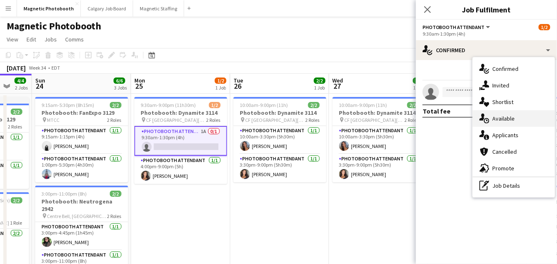
click at [493, 126] on div "single-neutral-actions-upload Available" at bounding box center [514, 118] width 82 height 17
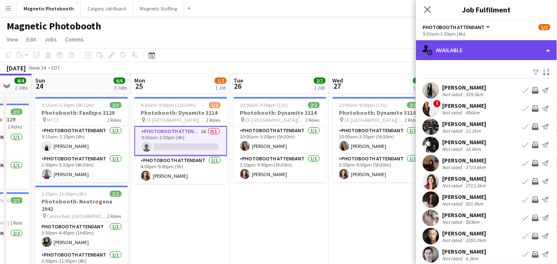
click at [489, 47] on div "single-neutral-actions-upload Available" at bounding box center [486, 50] width 141 height 20
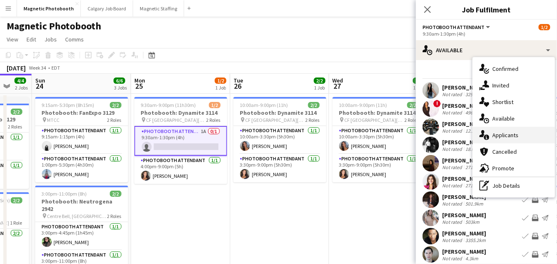
click at [488, 136] on icon at bounding box center [486, 137] width 5 height 5
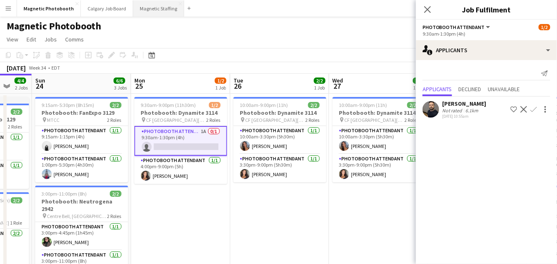
click at [148, 8] on button "Magnetic Staffing Close" at bounding box center [158, 8] width 51 height 16
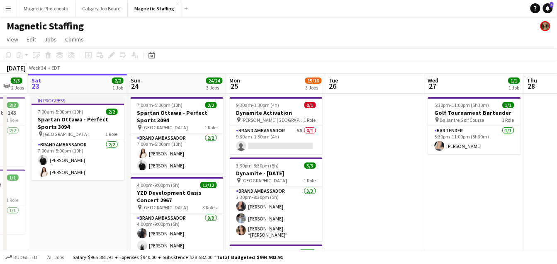
scroll to position [0, 340]
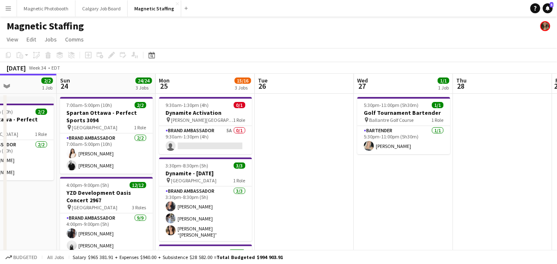
drag, startPoint x: 339, startPoint y: 145, endPoint x: 203, endPoint y: 152, distance: 135.9
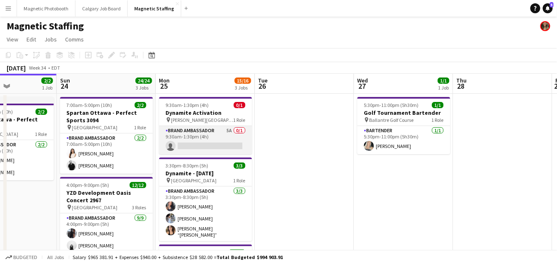
click at [192, 146] on app-card-role "Brand Ambassador 5A 0/1 9:30am-1:30pm (4h) single-neutral-actions" at bounding box center [205, 140] width 93 height 28
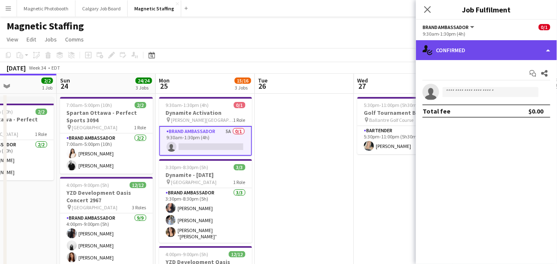
click at [481, 47] on div "single-neutral-actions-check-2 Confirmed" at bounding box center [486, 50] width 141 height 20
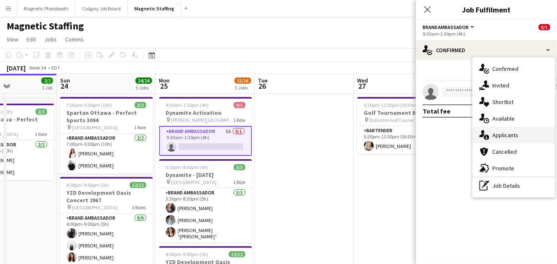
click at [488, 136] on icon at bounding box center [486, 137] width 5 height 5
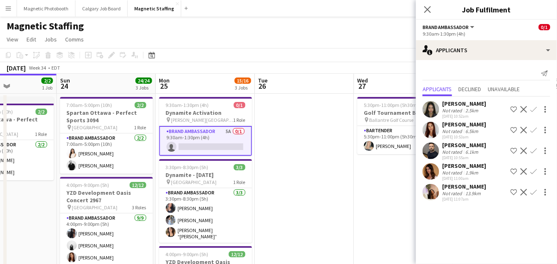
click at [175, 139] on app-card-role "Brand Ambassador 5A 0/1 9:30am-1:30pm (4h) single-neutral-actions" at bounding box center [205, 141] width 93 height 30
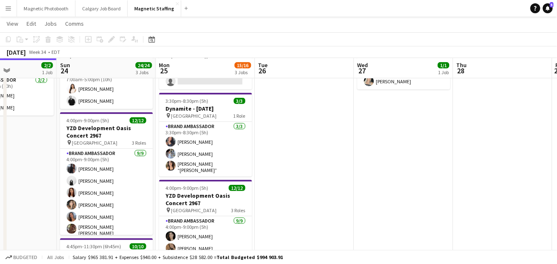
scroll to position [0, 0]
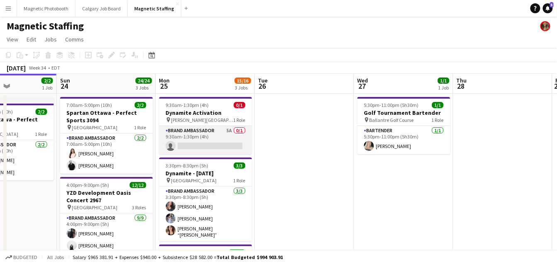
click at [218, 146] on app-card-role "Brand Ambassador 5A 0/1 9:30am-1:30pm (4h) single-neutral-actions" at bounding box center [205, 140] width 93 height 28
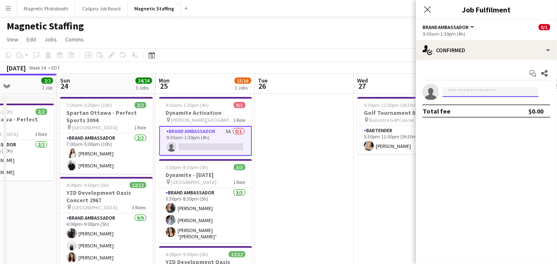
click at [463, 93] on input at bounding box center [491, 92] width 96 height 10
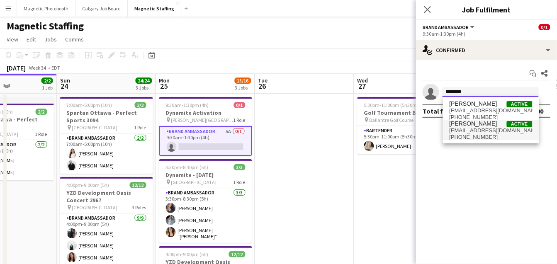
type input "*******"
click at [460, 135] on span "[PHONE_NUMBER]" at bounding box center [491, 137] width 83 height 7
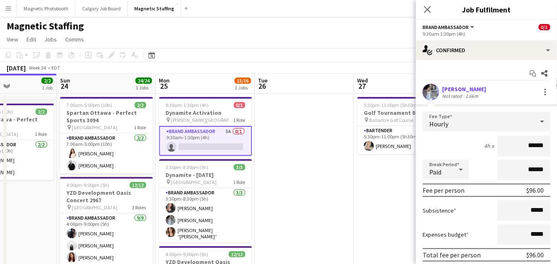
scroll to position [47, 0]
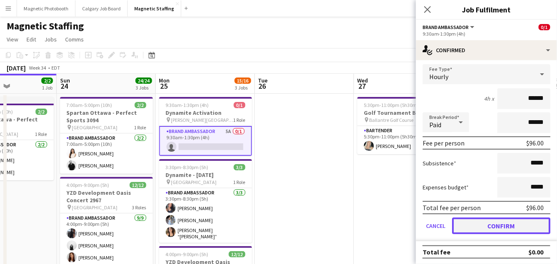
click at [457, 225] on button "Confirm" at bounding box center [501, 226] width 98 height 17
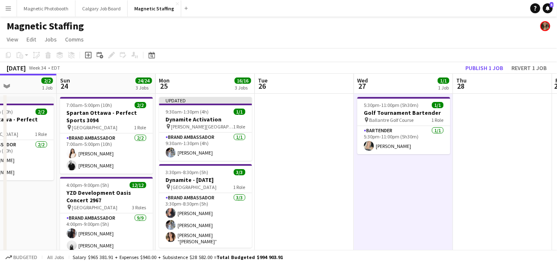
scroll to position [0, 340]
click at [481, 66] on button "Publish 1 job" at bounding box center [485, 68] width 44 height 11
